Goal: Information Seeking & Learning: Stay updated

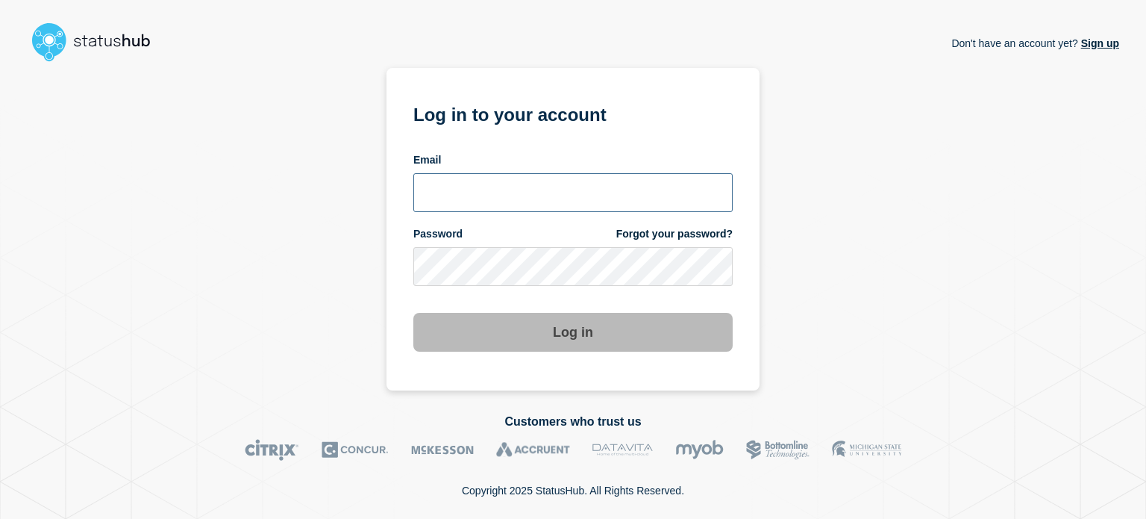
click at [572, 202] on input "email input" at bounding box center [572, 192] width 319 height 39
type input "[EMAIL_ADDRESS][DOMAIN_NAME]"
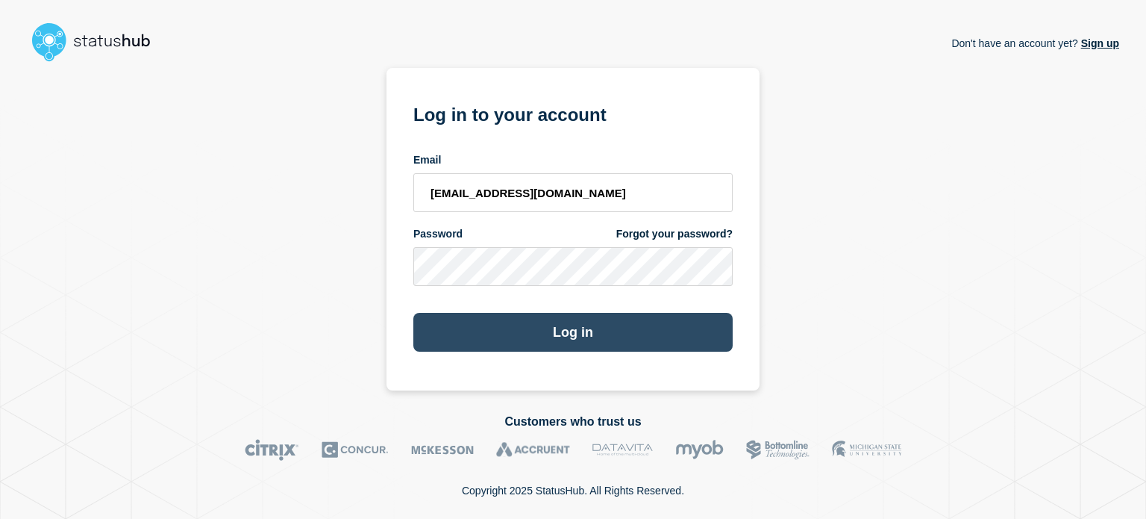
click at [549, 330] on button "Log in" at bounding box center [572, 332] width 319 height 39
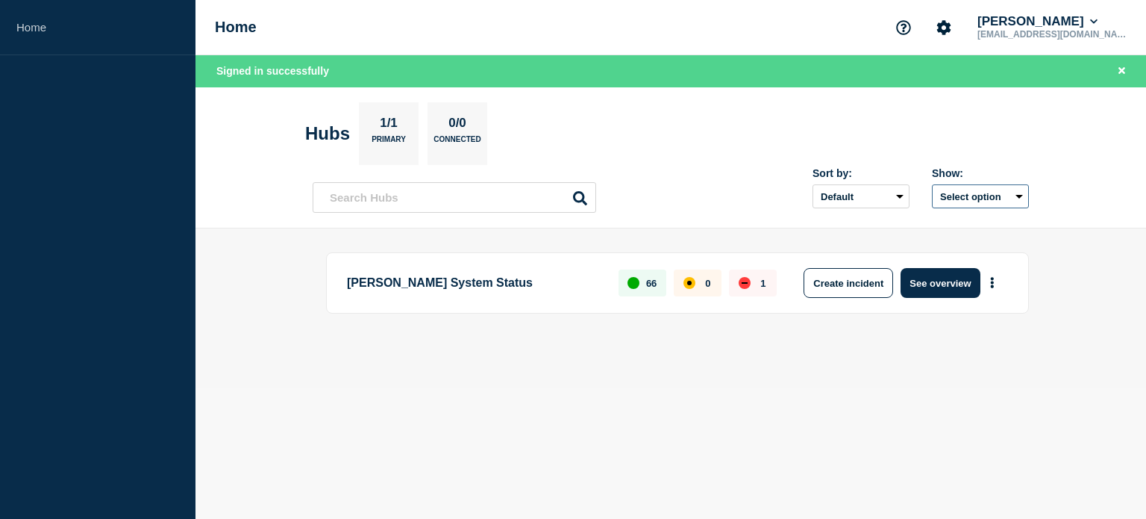
click at [964, 196] on button "Select option" at bounding box center [980, 196] width 97 height 24
click at [887, 196] on select "Default Last added Last updated Most active A-Z" at bounding box center [861, 196] width 97 height 24
click at [449, 277] on p "Shaw System Status" at bounding box center [474, 283] width 254 height 30
click at [646, 278] on p "66" at bounding box center [651, 283] width 10 height 11
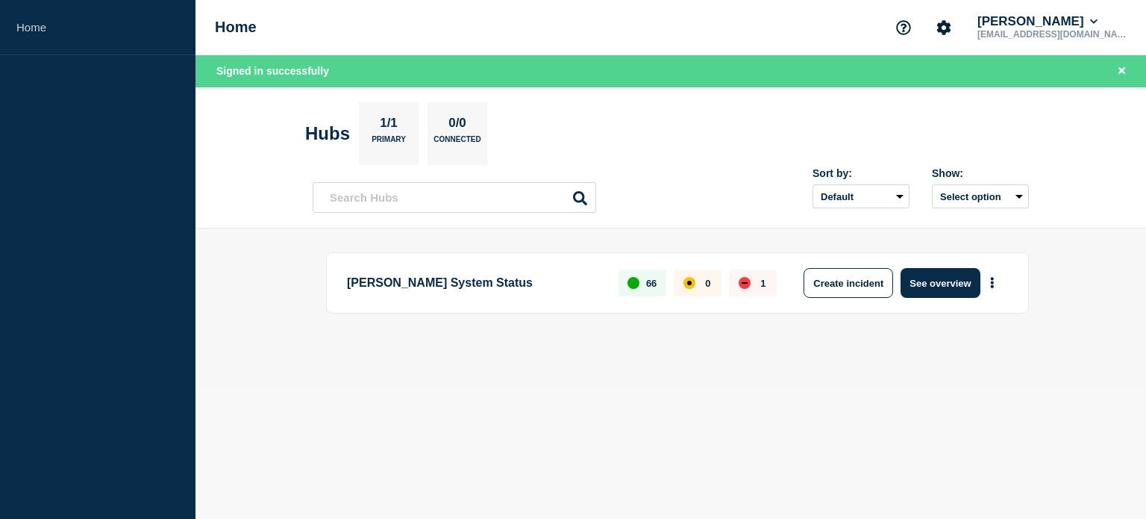
click at [393, 124] on p "1/1" at bounding box center [389, 125] width 29 height 19
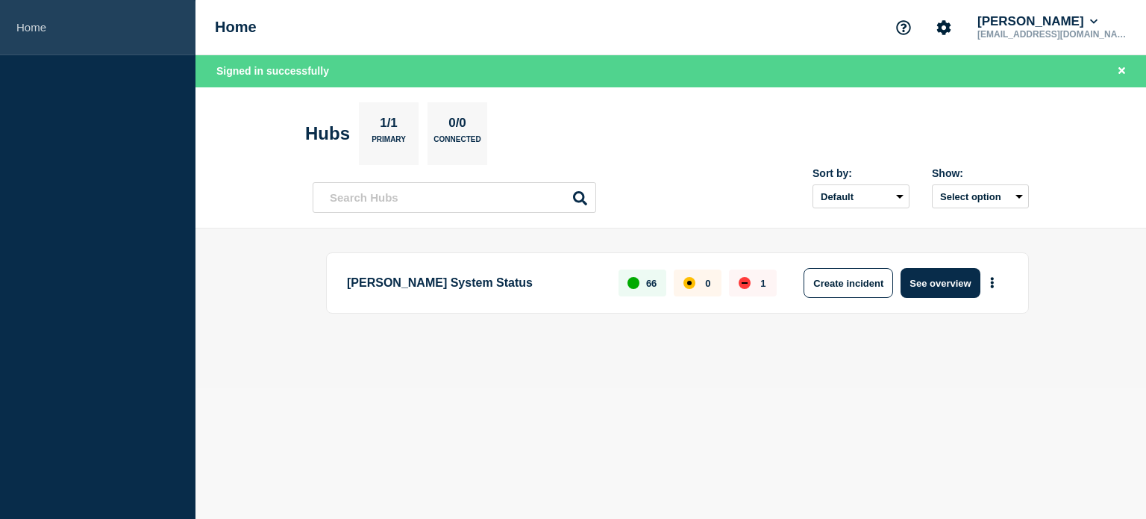
click at [75, 25] on link "Home" at bounding box center [98, 27] width 196 height 55
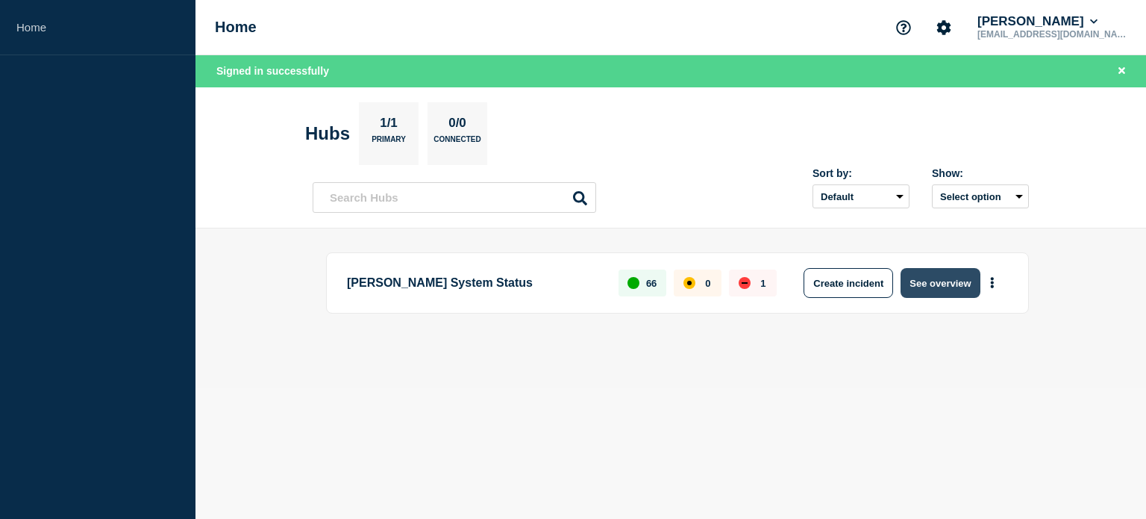
click at [937, 277] on button "See overview" at bounding box center [940, 283] width 79 height 30
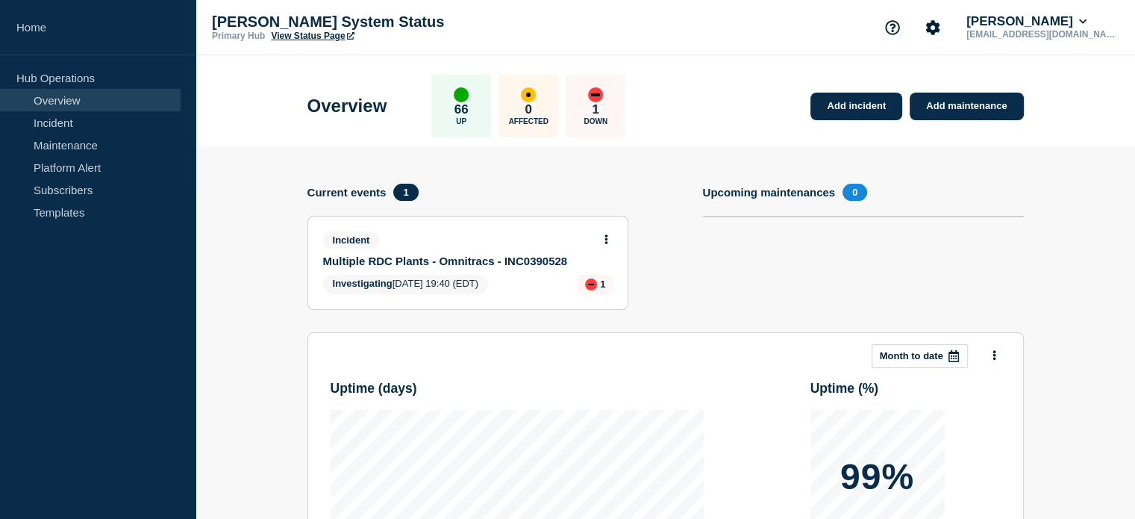
drag, startPoint x: 478, startPoint y: 274, endPoint x: 427, endPoint y: 263, distance: 52.0
click at [427, 263] on div "Incident Multiple RDC Plants - Omnitracs - INC0390528 Investigating 2025-09-15 …" at bounding box center [467, 262] width 319 height 93
click at [427, 263] on link "Multiple RDC Plants - Omnitracs - INC0390528" at bounding box center [457, 260] width 269 height 13
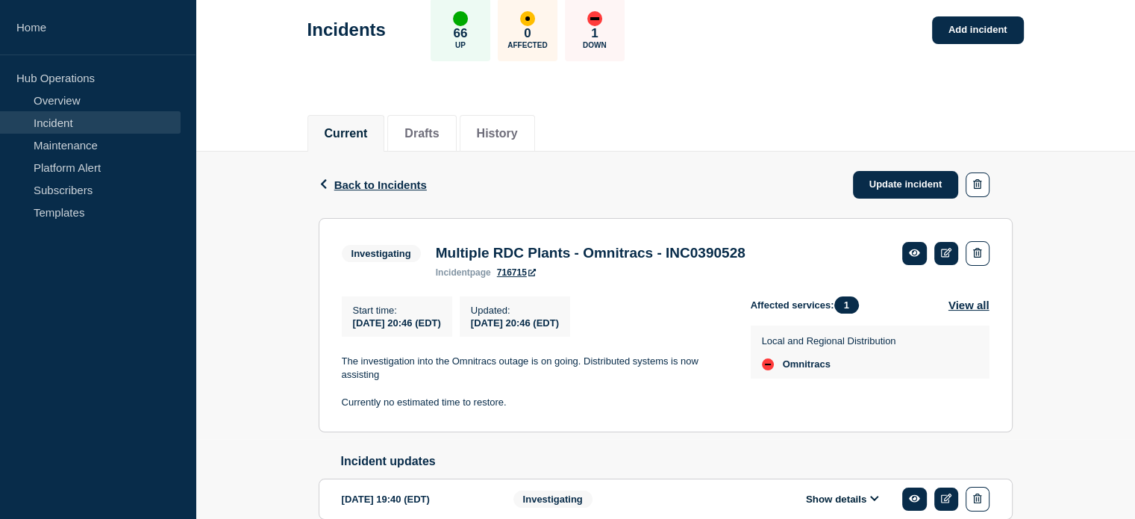
scroll to position [90, 0]
